Goal: Navigation & Orientation: Find specific page/section

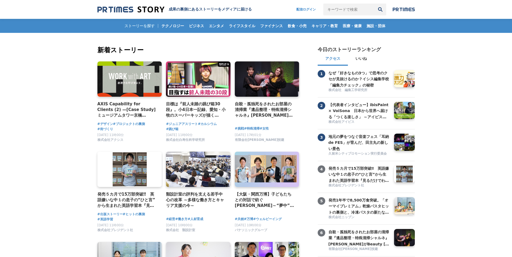
click at [407, 9] on img at bounding box center [404, 9] width 22 height 4
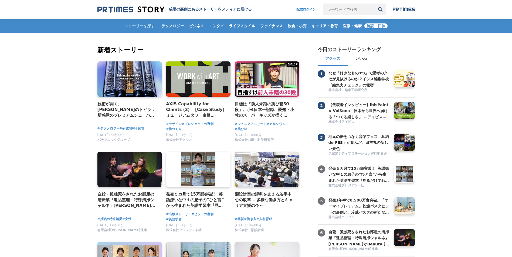
click at [382, 26] on span "施設・団体" at bounding box center [375, 25] width 23 height 5
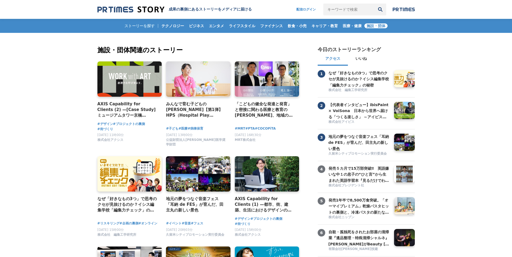
click at [400, 14] on nav "配信ログイン 検索履歴 全て削除" at bounding box center [353, 10] width 124 height 12
click at [401, 13] on nav "配信ログイン 検索履歴 全て削除" at bounding box center [353, 10] width 124 height 12
click at [403, 15] on nav "配信ログイン 検索履歴 全て削除" at bounding box center [353, 10] width 124 height 12
click at [407, 10] on img at bounding box center [404, 9] width 22 height 4
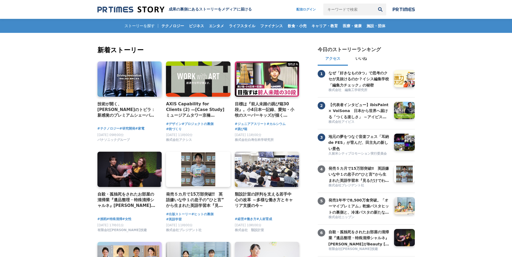
click at [398, 8] on img at bounding box center [404, 9] width 22 height 4
click at [409, 11] on img at bounding box center [404, 9] width 22 height 4
